Goal: Navigation & Orientation: Find specific page/section

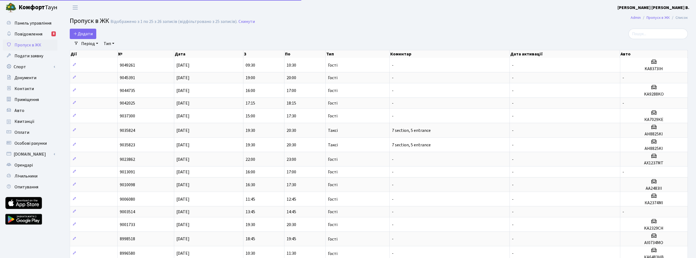
select select "25"
click at [28, 131] on span "Оплати" at bounding box center [21, 133] width 15 height 6
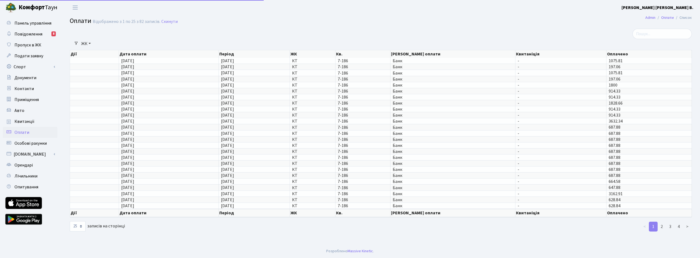
select select "25"
click at [31, 143] on span "Особові рахунки" at bounding box center [30, 144] width 32 height 6
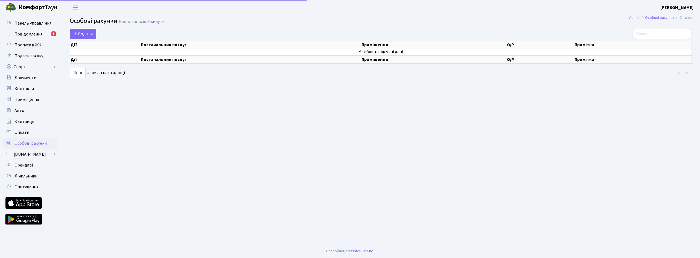
select select "25"
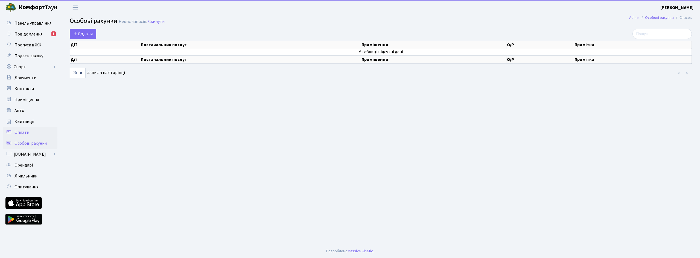
click at [29, 135] on link "Оплати" at bounding box center [30, 132] width 55 height 11
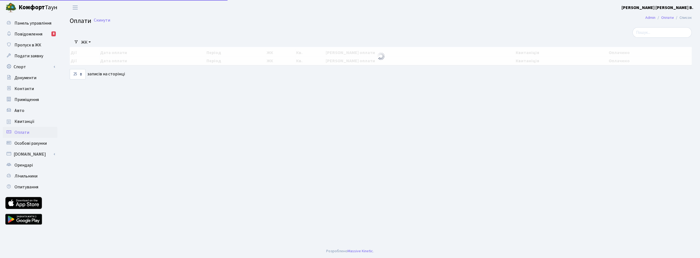
select select "25"
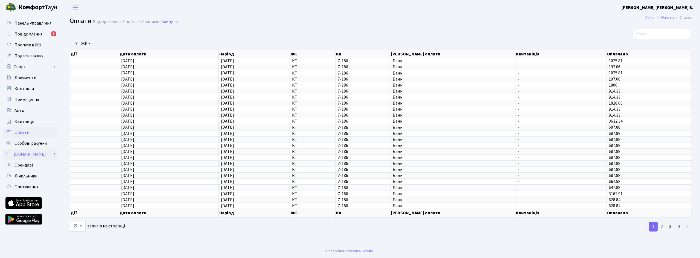
click at [27, 154] on link "[DOMAIN_NAME]" at bounding box center [30, 154] width 55 height 11
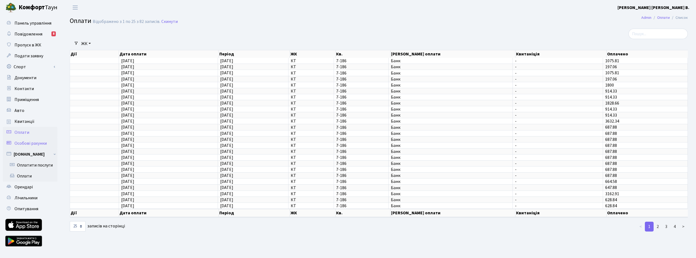
click at [30, 145] on span "Особові рахунки" at bounding box center [30, 144] width 32 height 6
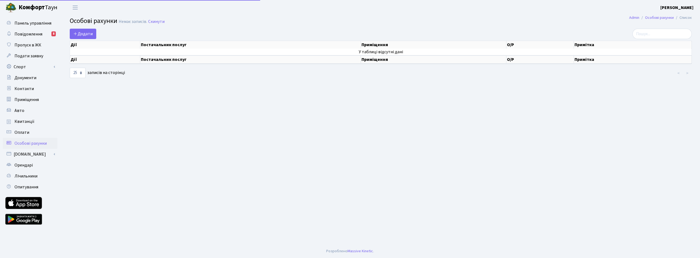
select select "25"
click at [22, 121] on span "Квитанції" at bounding box center [24, 122] width 20 height 6
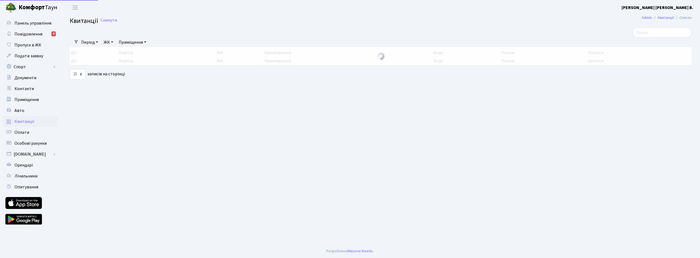
select select "25"
